Goal: Navigation & Orientation: Find specific page/section

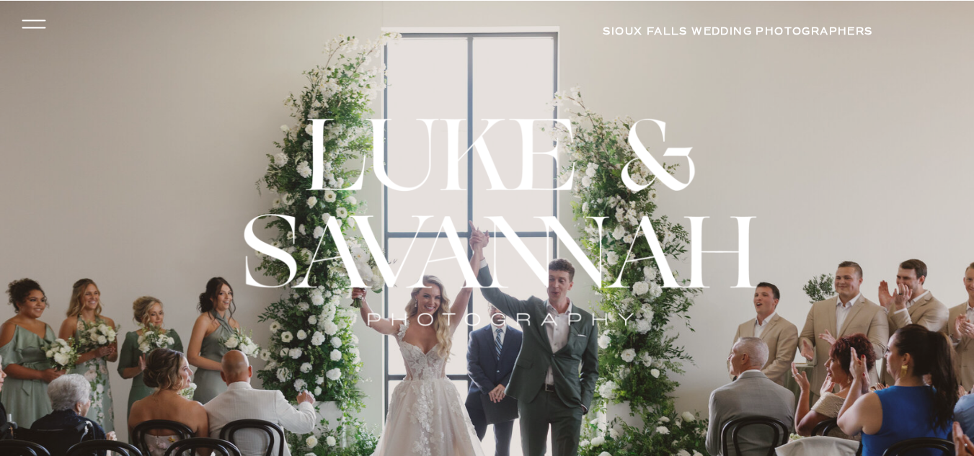
click at [30, 24] on icon at bounding box center [34, 24] width 34 height 31
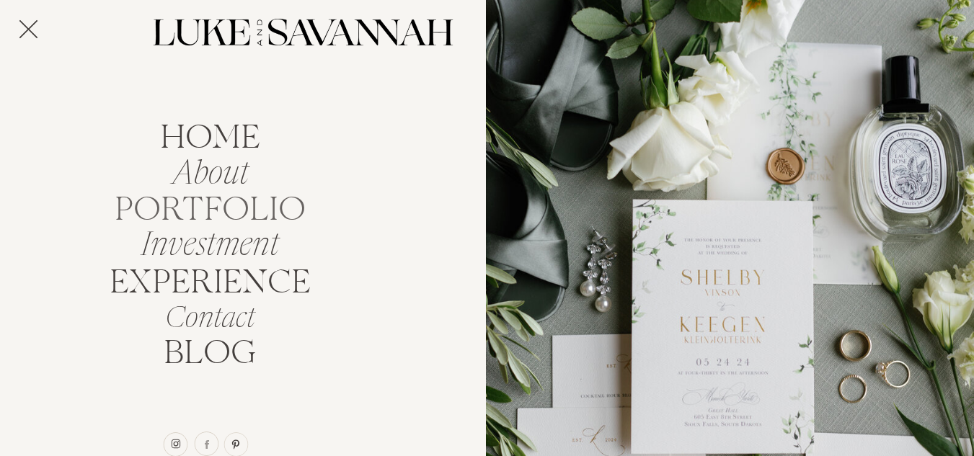
click at [201, 208] on nav "portfolio" at bounding box center [210, 205] width 204 height 27
click at [29, 25] on icon at bounding box center [28, 29] width 32 height 40
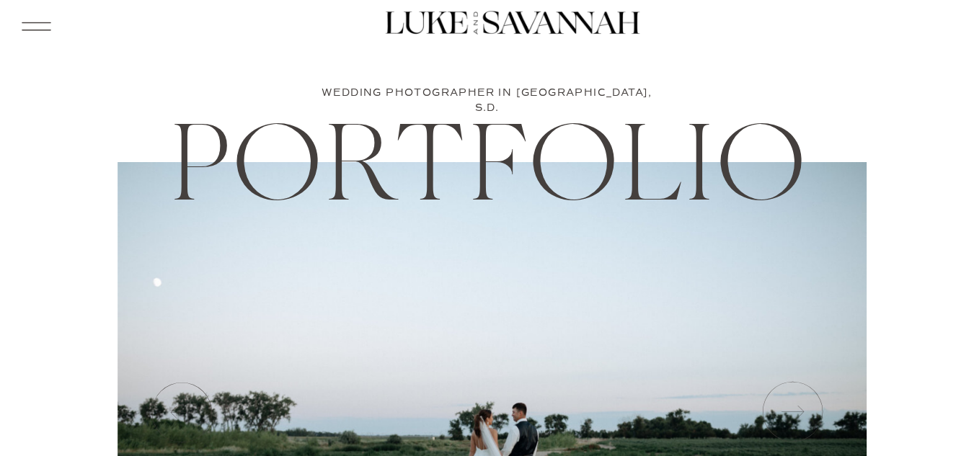
click at [33, 19] on icon at bounding box center [35, 26] width 37 height 40
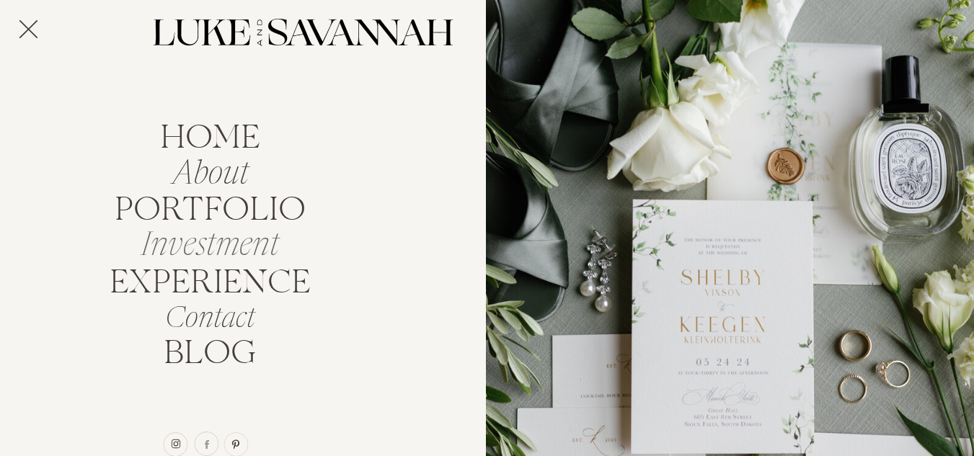
click at [210, 245] on nav "Investment" at bounding box center [210, 240] width 154 height 27
